Goal: Task Accomplishment & Management: Manage account settings

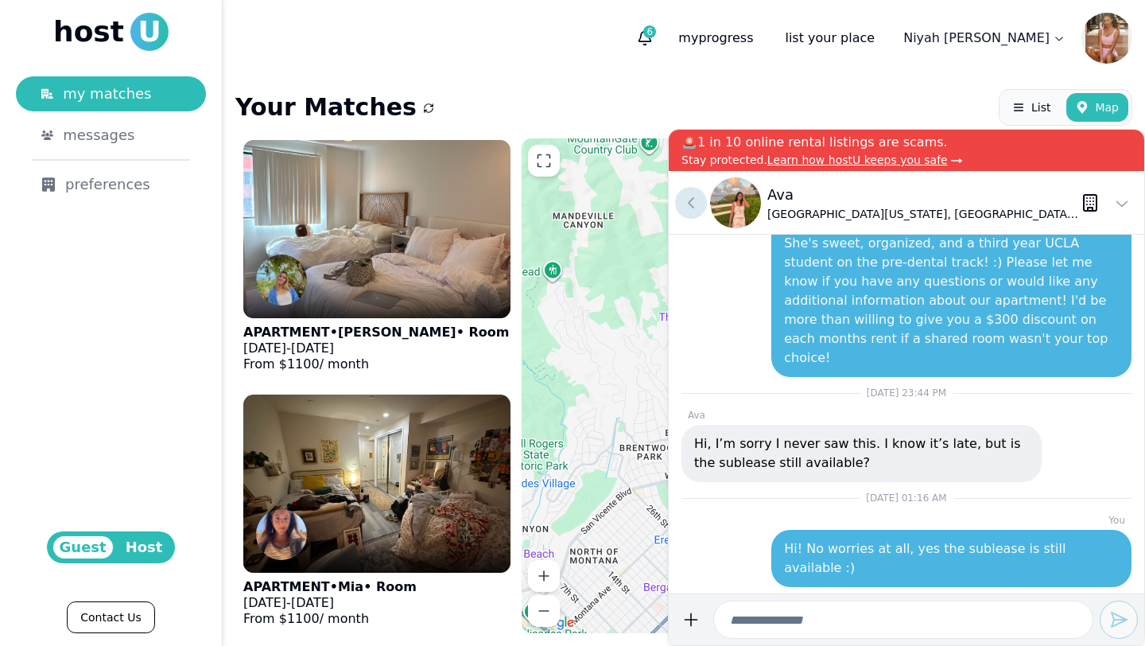
click at [696, 202] on icon at bounding box center [690, 202] width 19 height 19
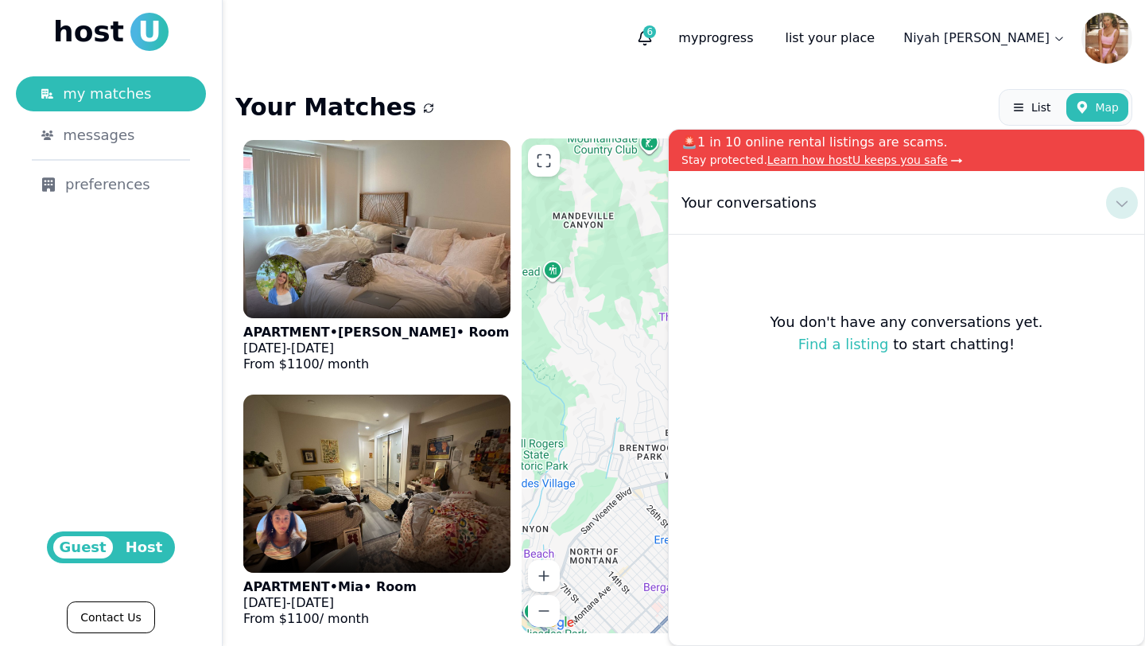
click at [1122, 204] on icon at bounding box center [1121, 202] width 19 height 19
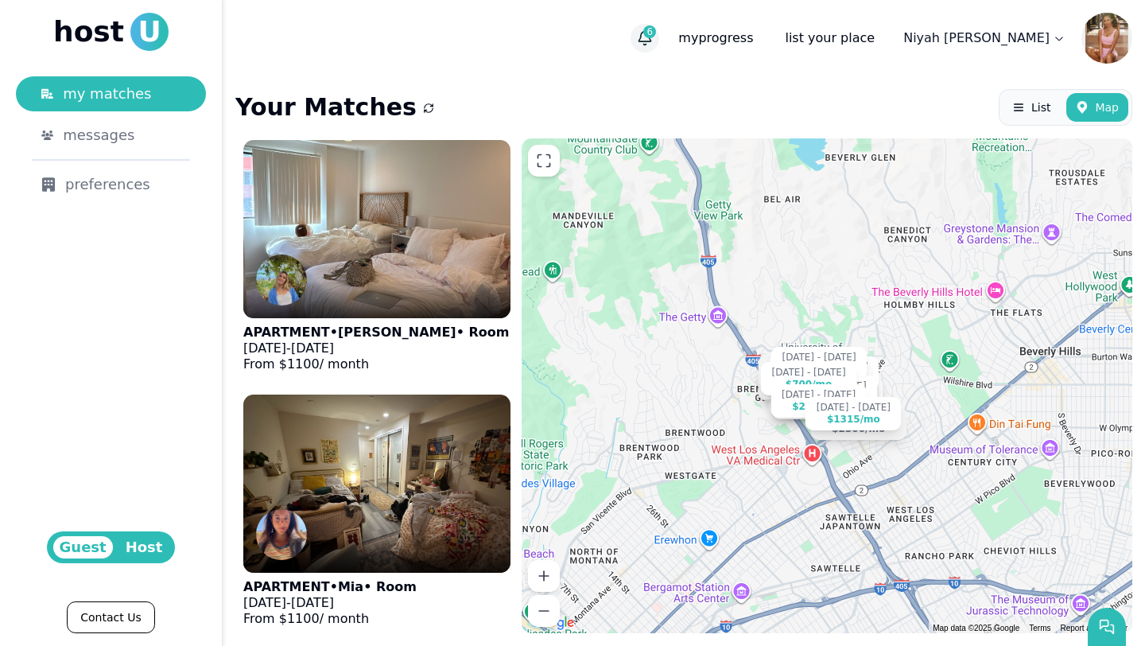
click at [653, 39] on icon "button" at bounding box center [645, 38] width 16 height 16
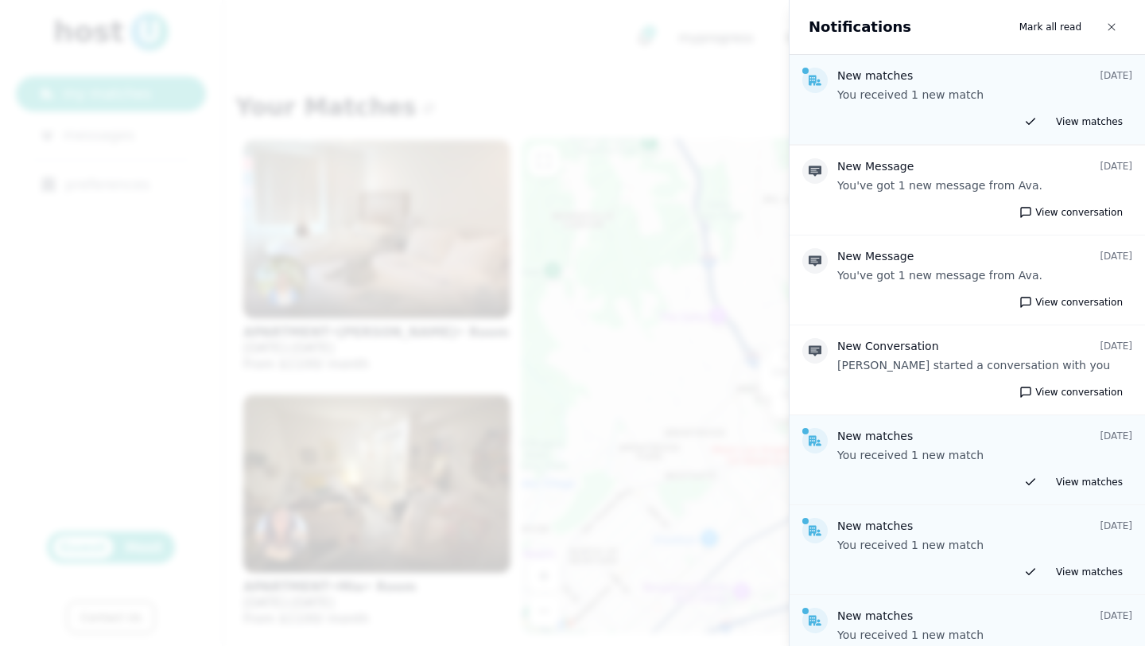
click at [567, 83] on div at bounding box center [572, 323] width 1145 height 646
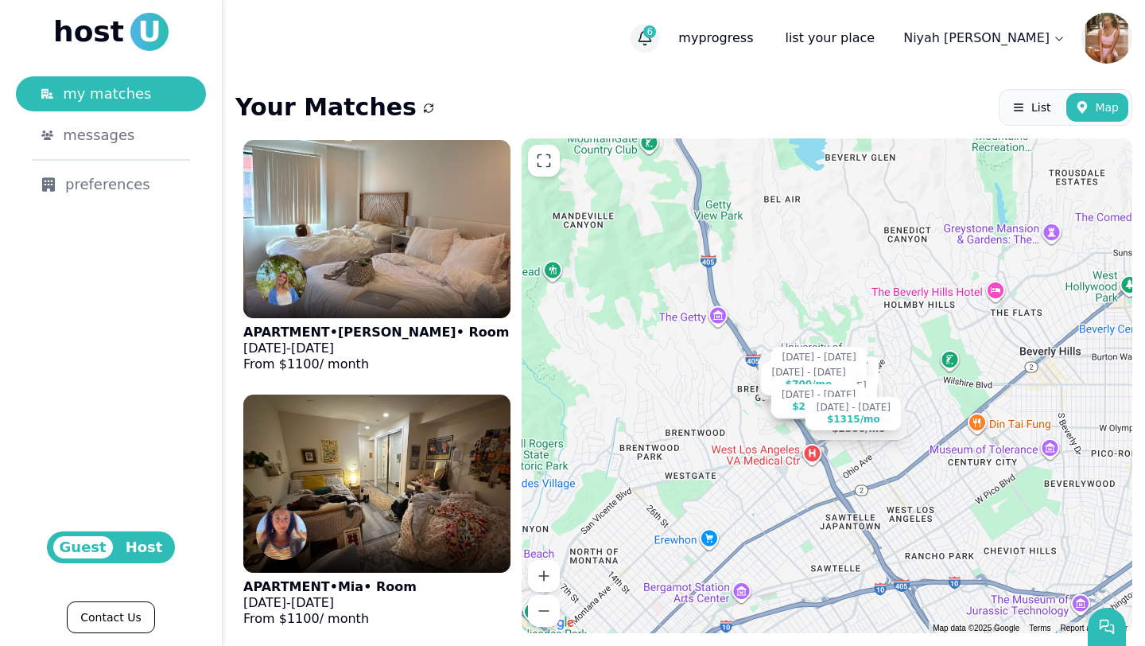
click at [653, 37] on icon "button" at bounding box center [645, 38] width 16 height 16
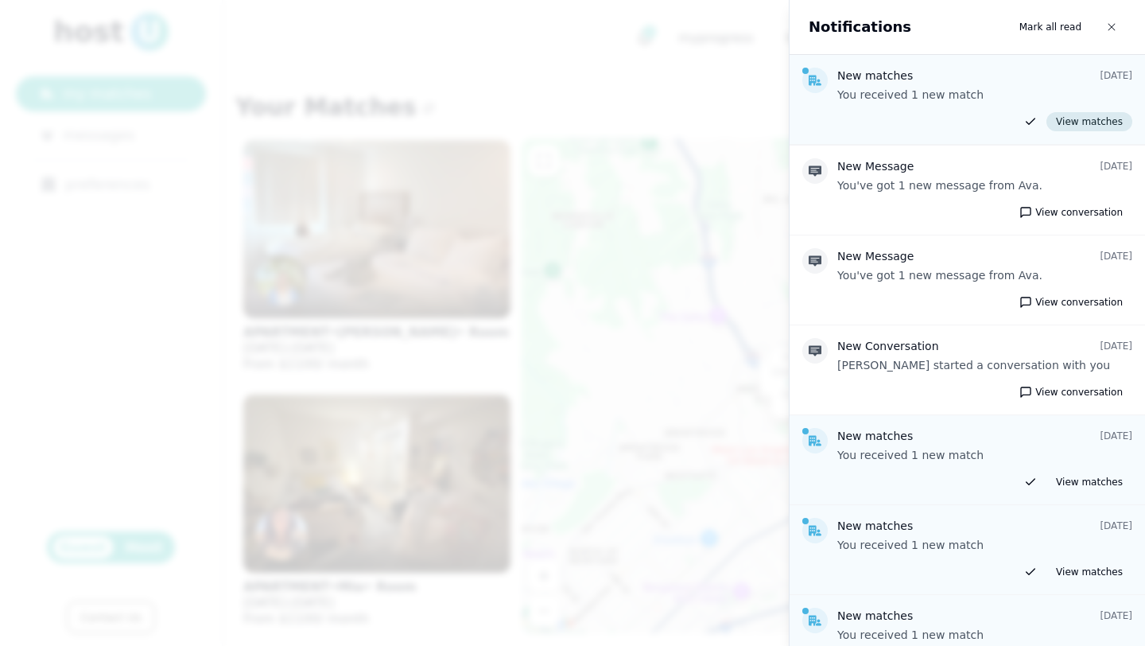
click at [1079, 116] on link "View matches" at bounding box center [1089, 121] width 86 height 19
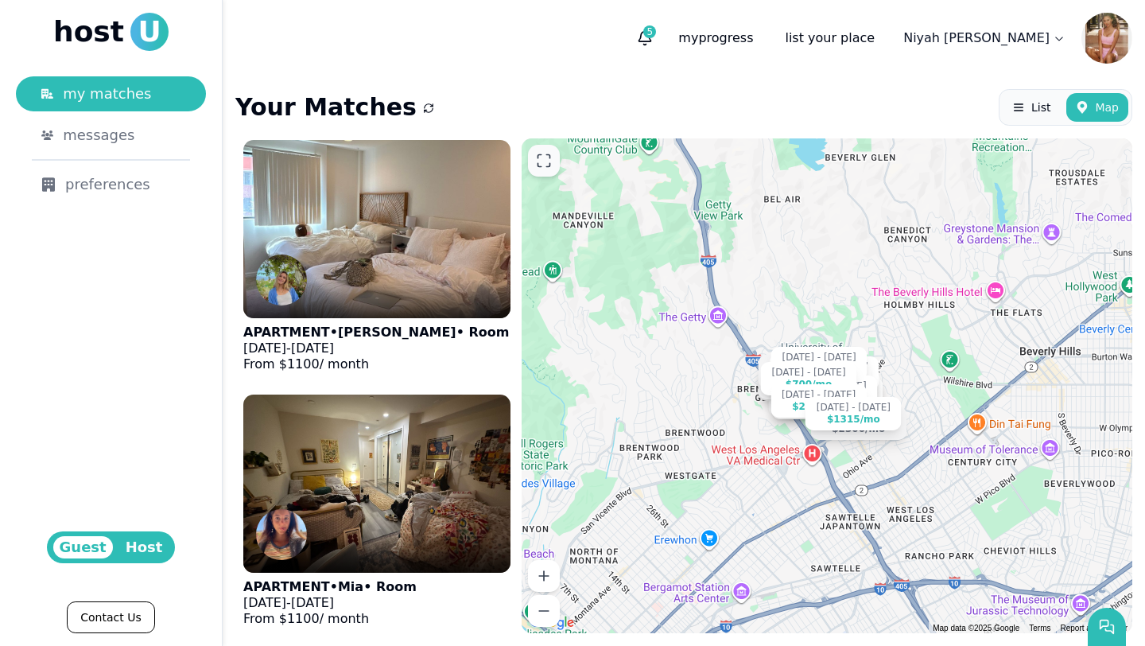
click at [548, 161] on icon at bounding box center [544, 161] width 16 height 16
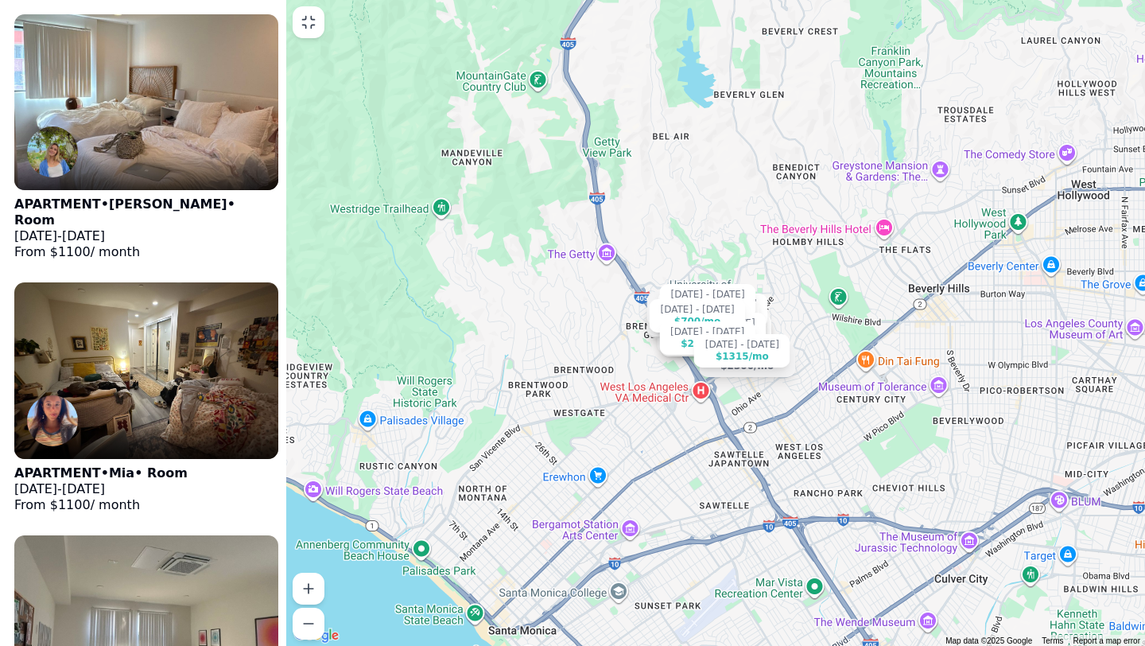
click at [317, 32] on button at bounding box center [309, 22] width 32 height 32
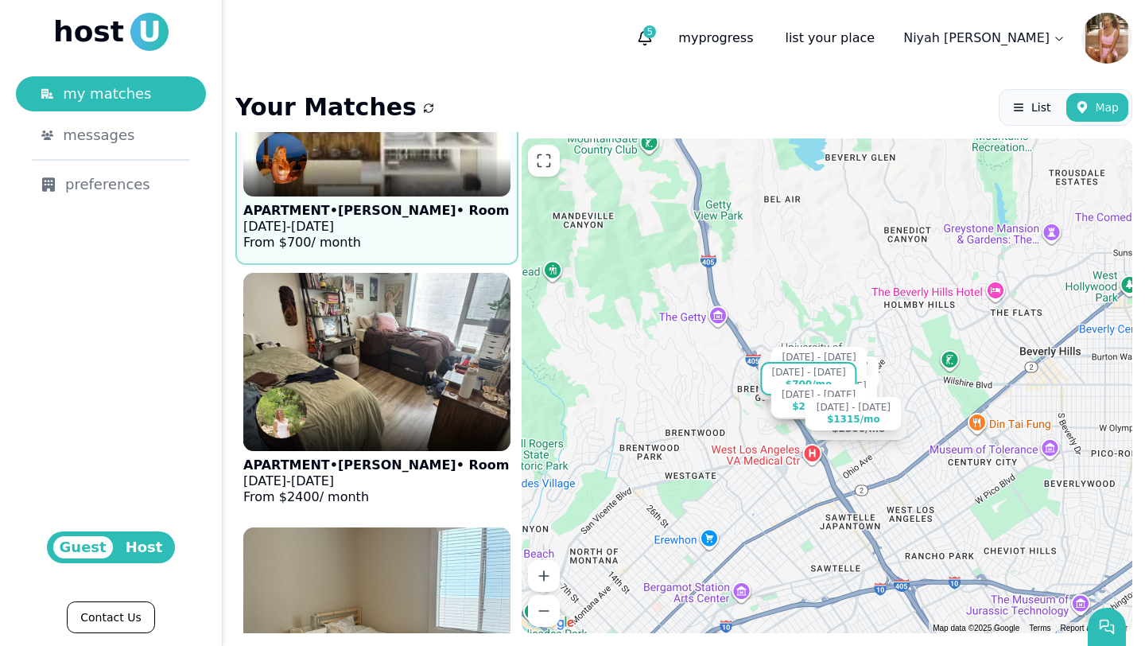
scroll to position [6164, 0]
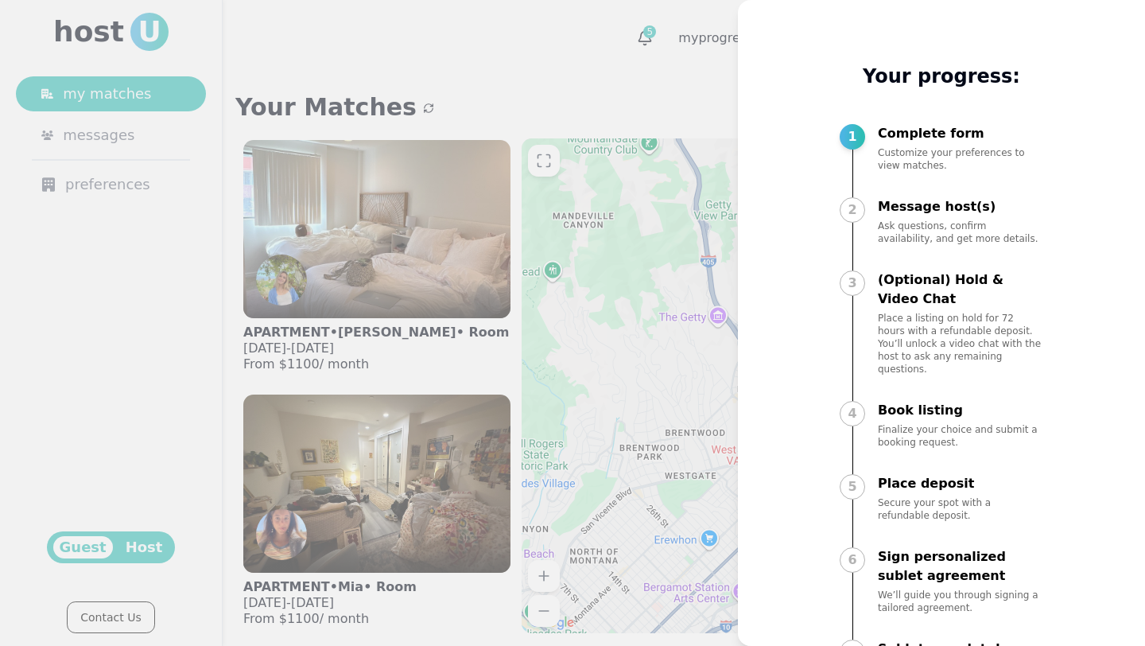
drag, startPoint x: 0, startPoint y: 0, endPoint x: 543, endPoint y: 103, distance: 552.6
click at [544, 103] on div at bounding box center [572, 323] width 1145 height 646
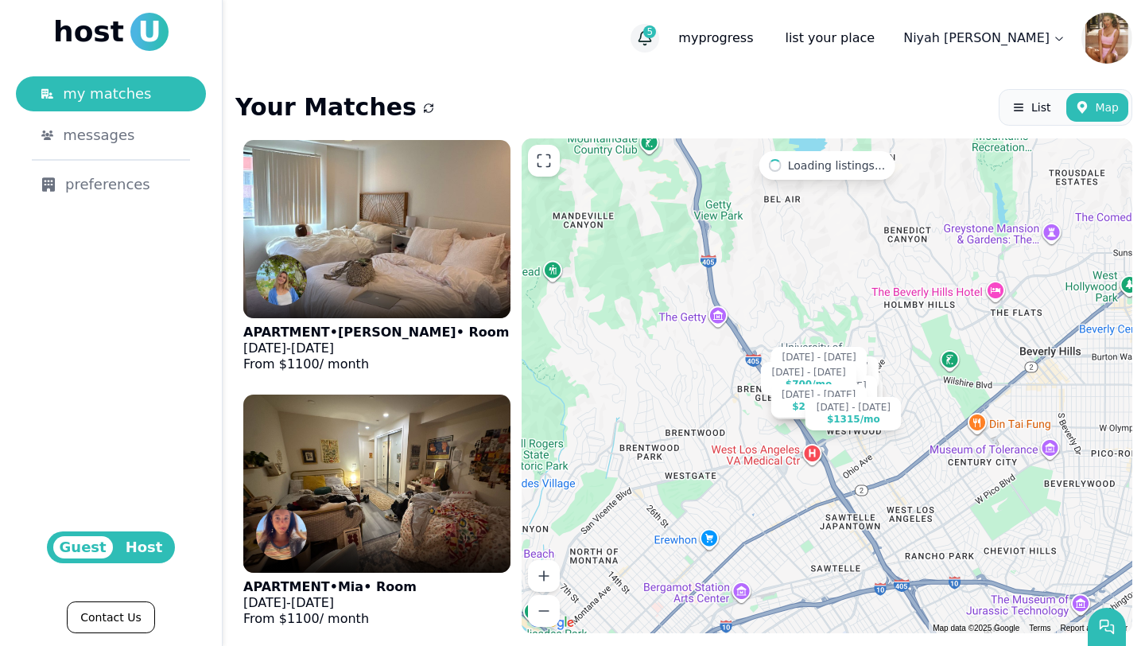
click at [651, 41] on icon "button" at bounding box center [645, 37] width 12 height 10
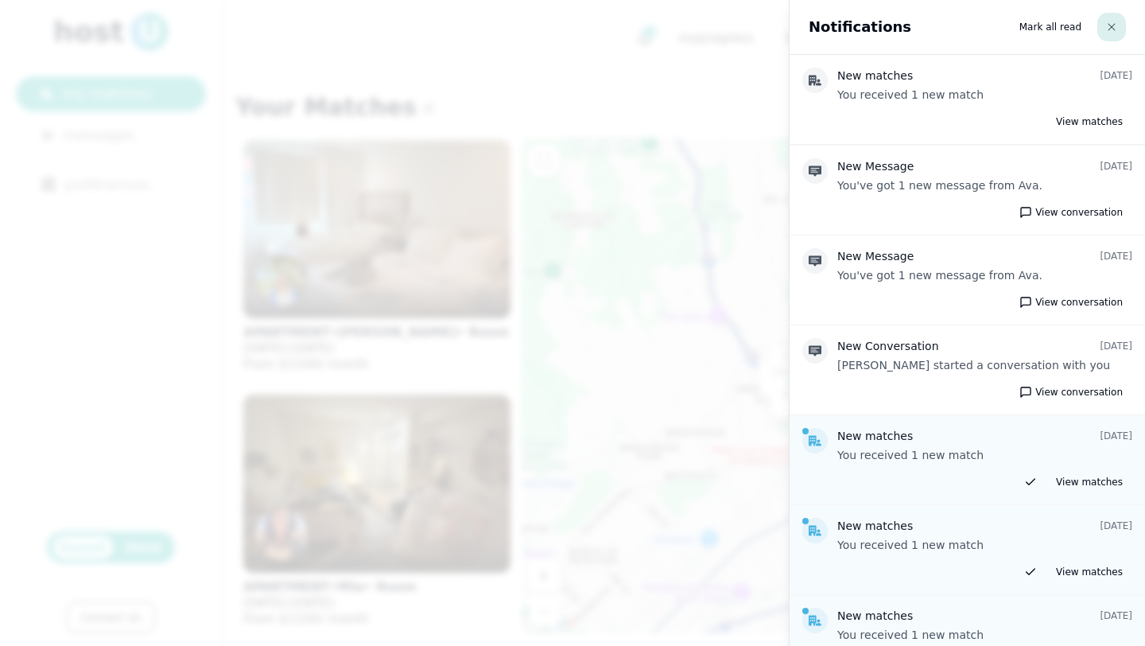
click at [1122, 19] on button "button" at bounding box center [1111, 27] width 29 height 29
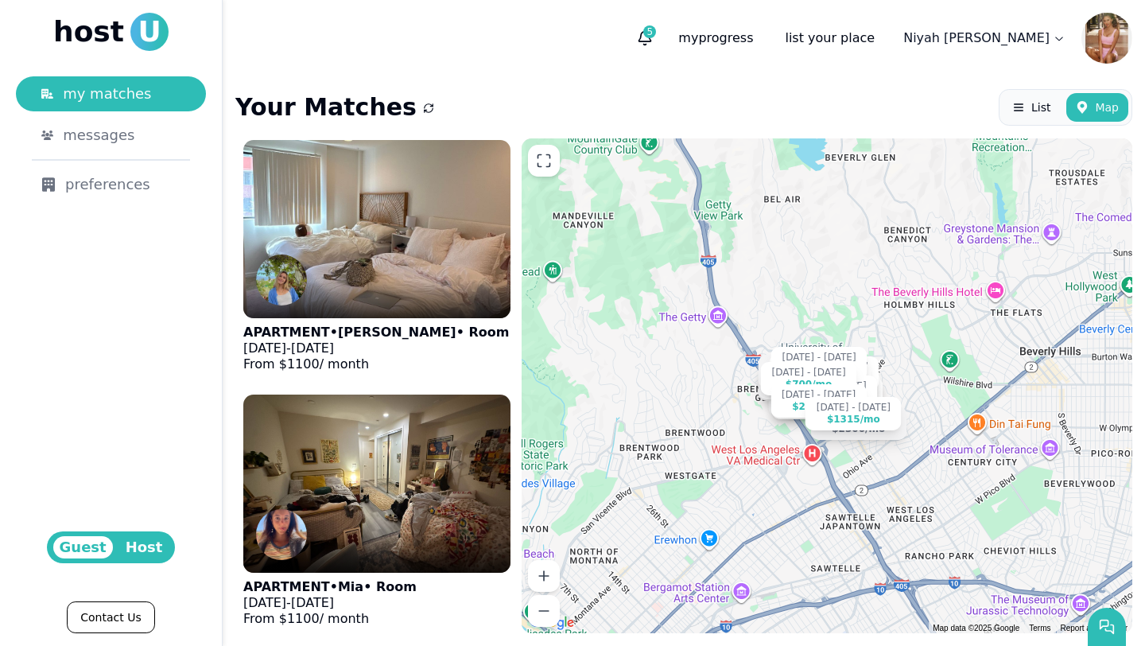
click at [141, 551] on span "Host" at bounding box center [144, 547] width 50 height 22
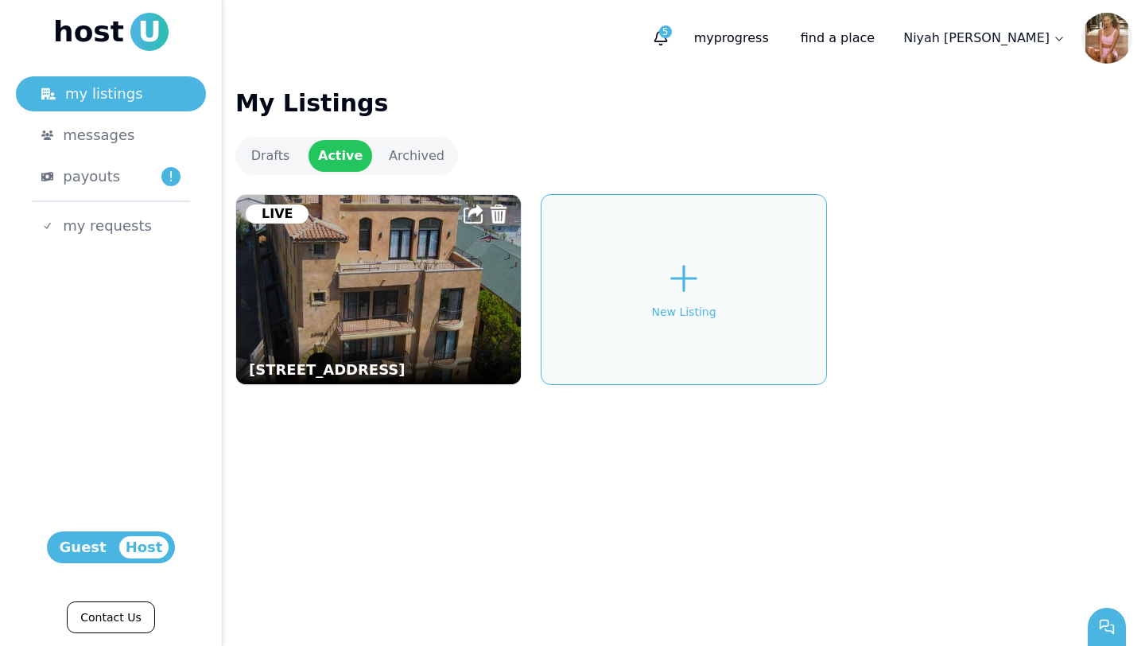
click at [722, 41] on html "host U my listings messages payouts ! my requests Host Guest Contact Us 1 5 my …" at bounding box center [572, 323] width 1145 height 646
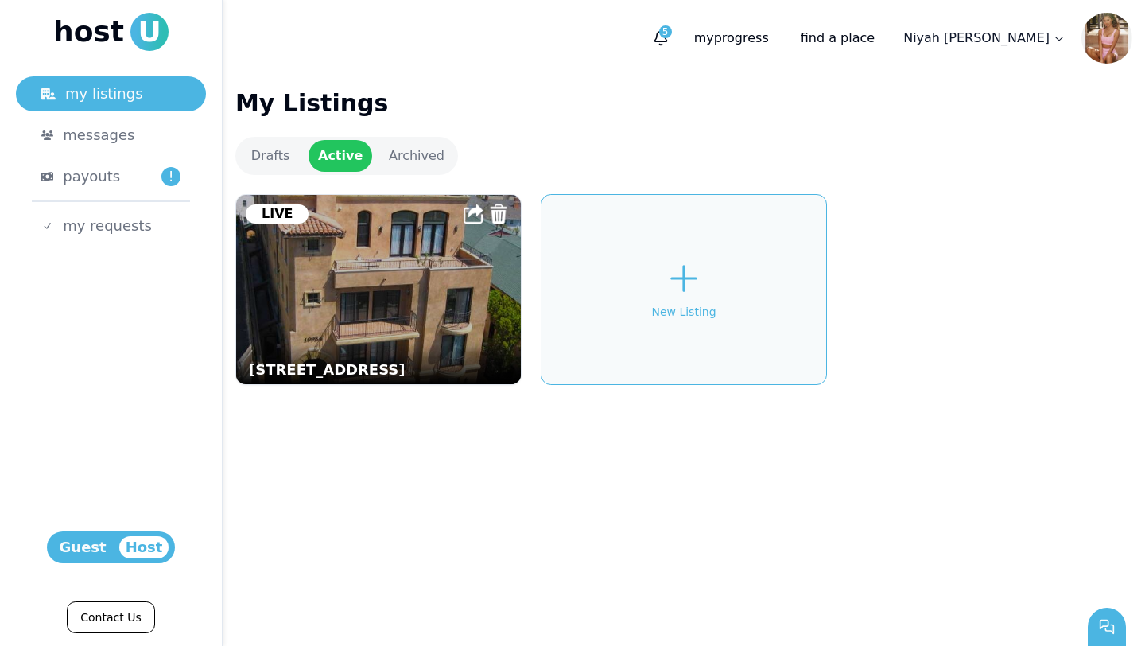
click at [396, 306] on img at bounding box center [378, 289] width 313 height 208
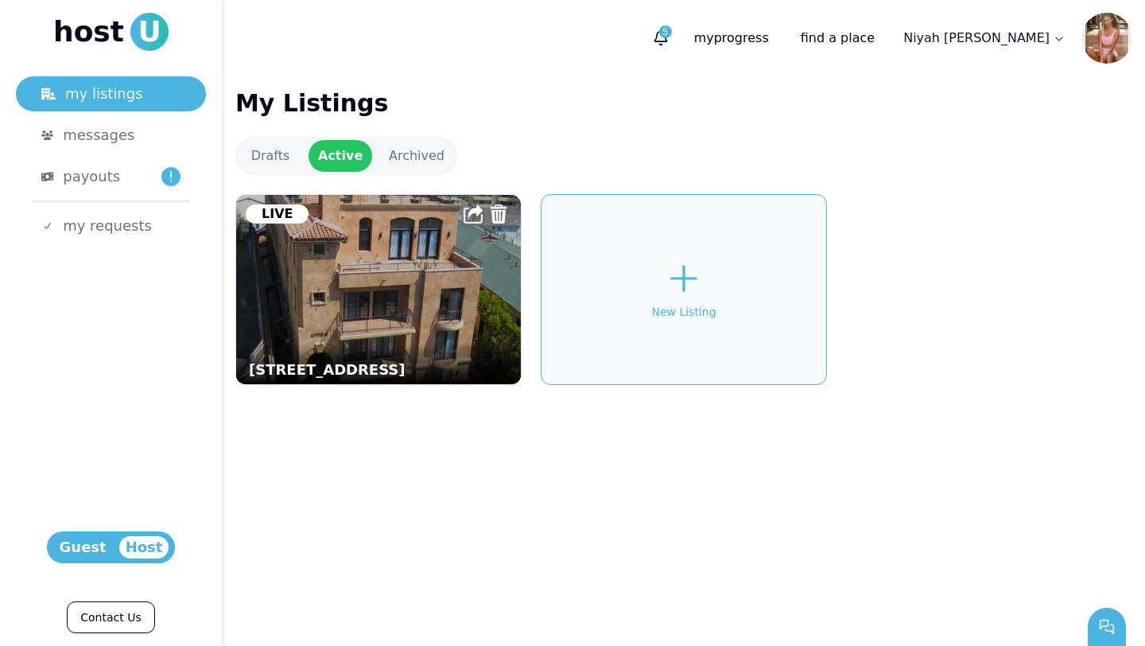
click at [974, 87] on div "My Listings Drafts Active Archived 10984 Strathmore Dr, Los Angeles, CA 90024, …" at bounding box center [684, 252] width 922 height 353
